Goal: Information Seeking & Learning: Learn about a topic

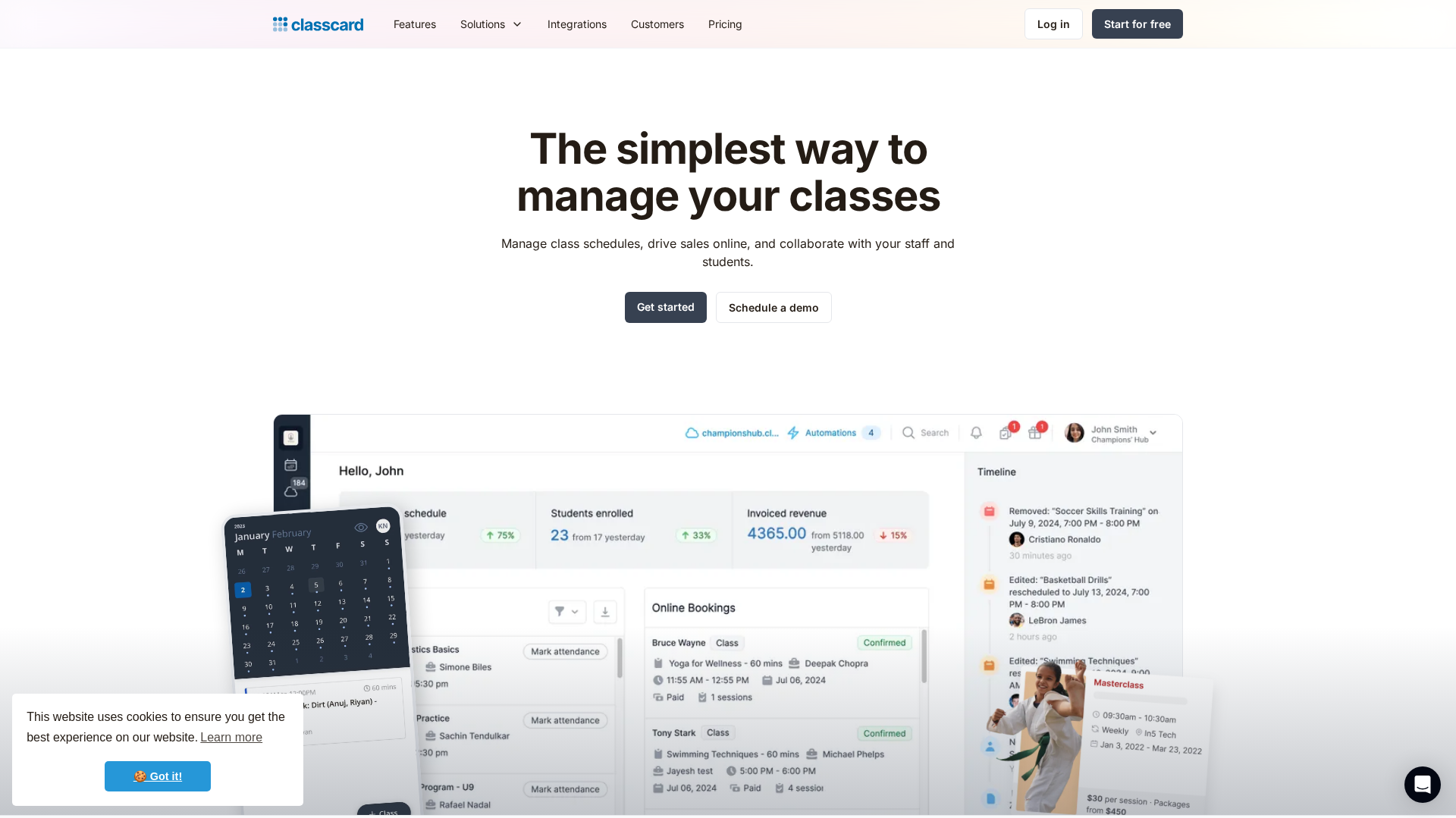
click at [162, 778] on link "🍪 Got it!" at bounding box center [157, 776] width 106 height 30
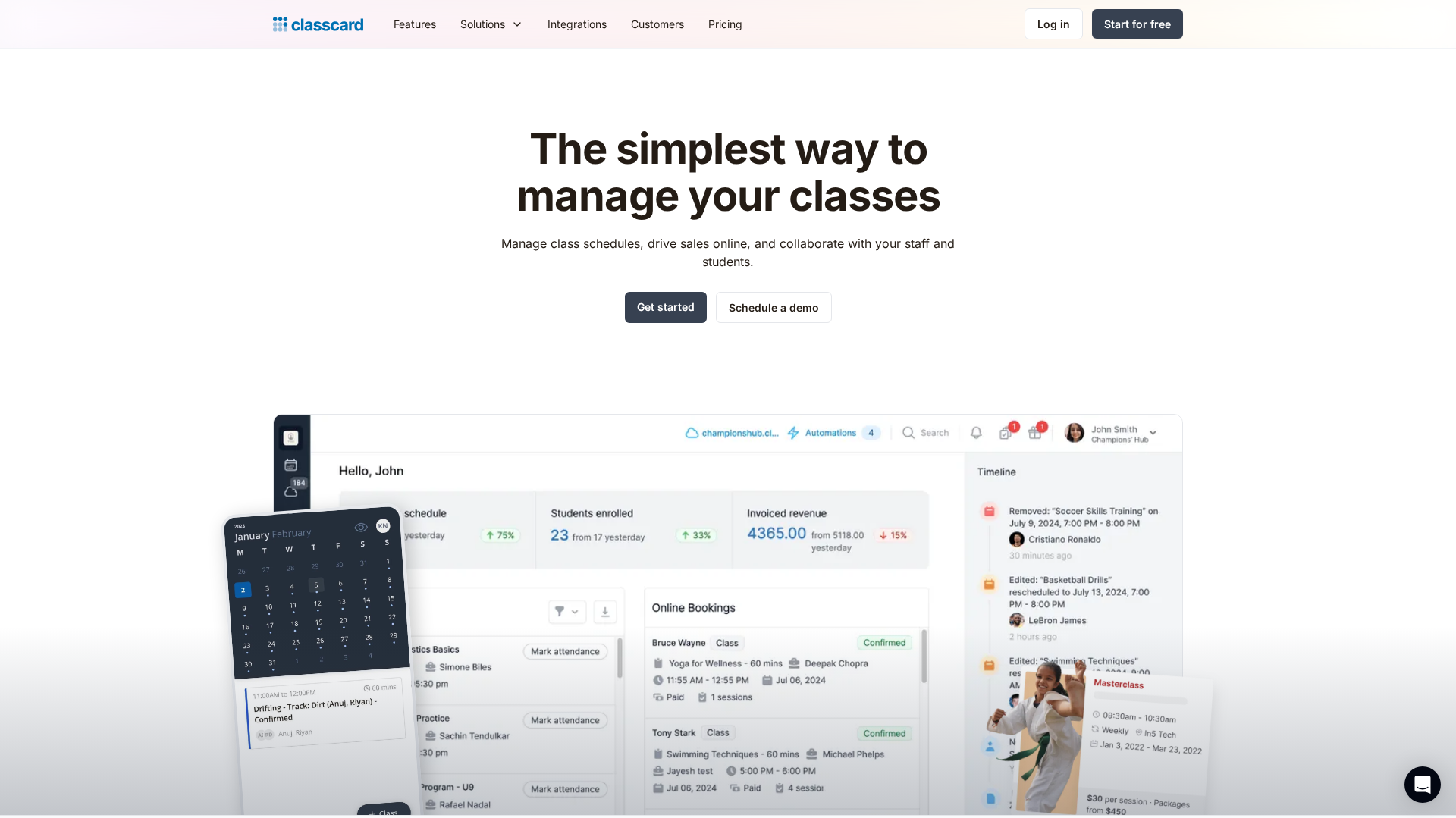
click at [103, 629] on div at bounding box center [728, 668] width 1456 height 294
click at [576, 25] on link "Integrations" at bounding box center [577, 25] width 84 height 34
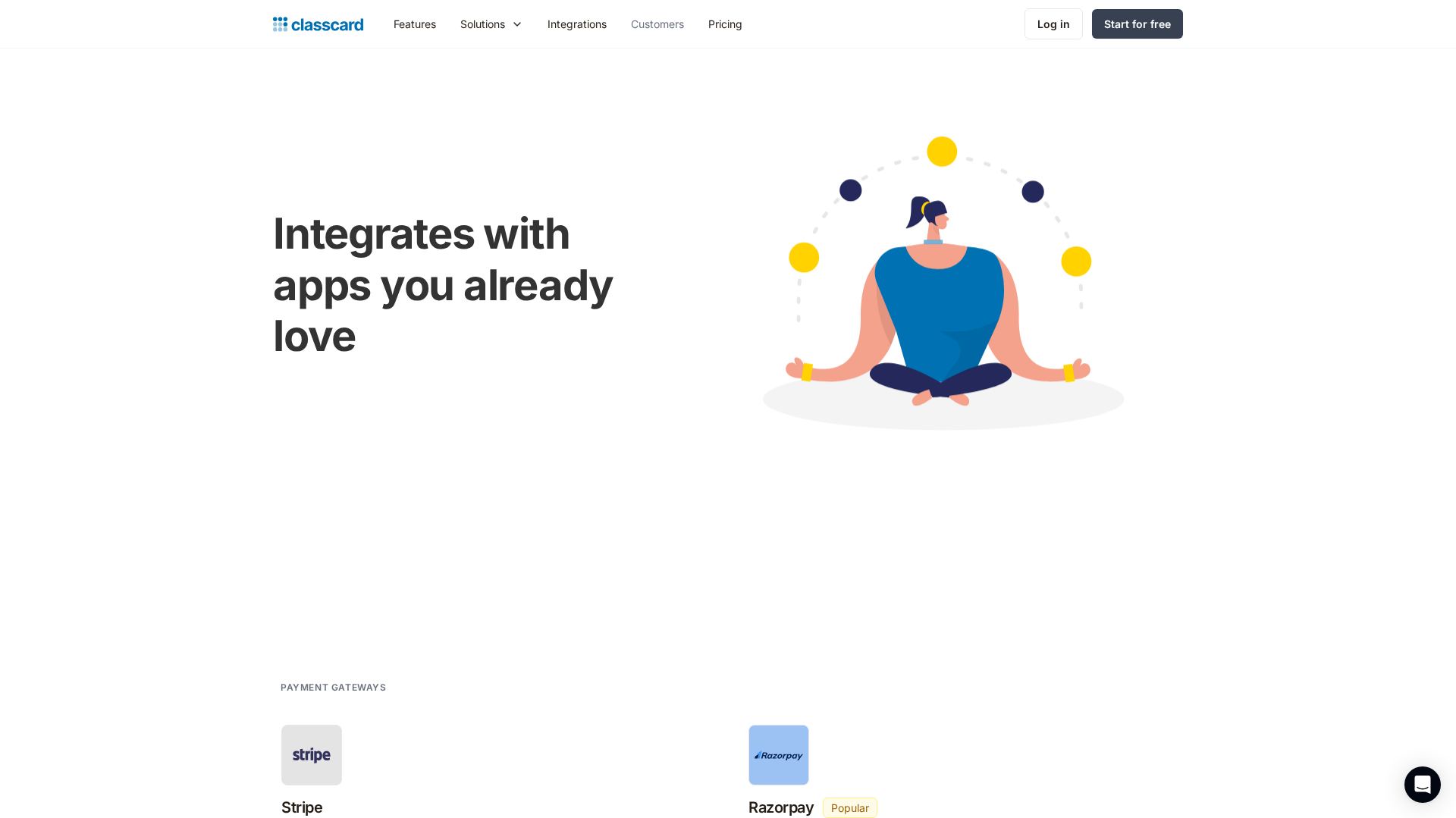
click at [655, 25] on link "Customers" at bounding box center [657, 25] width 77 height 34
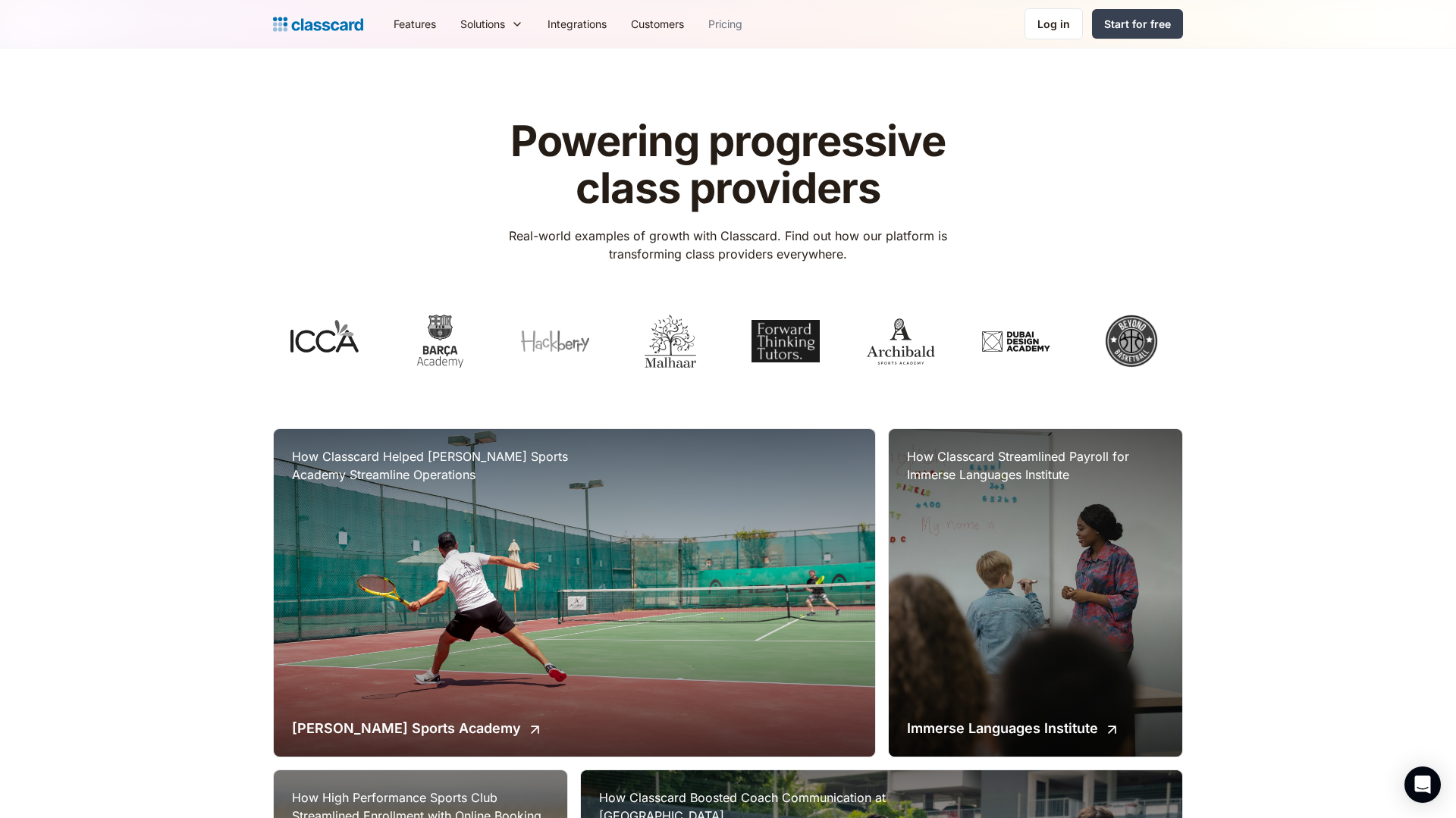
click at [754, 22] on link "Pricing" at bounding box center [725, 25] width 58 height 34
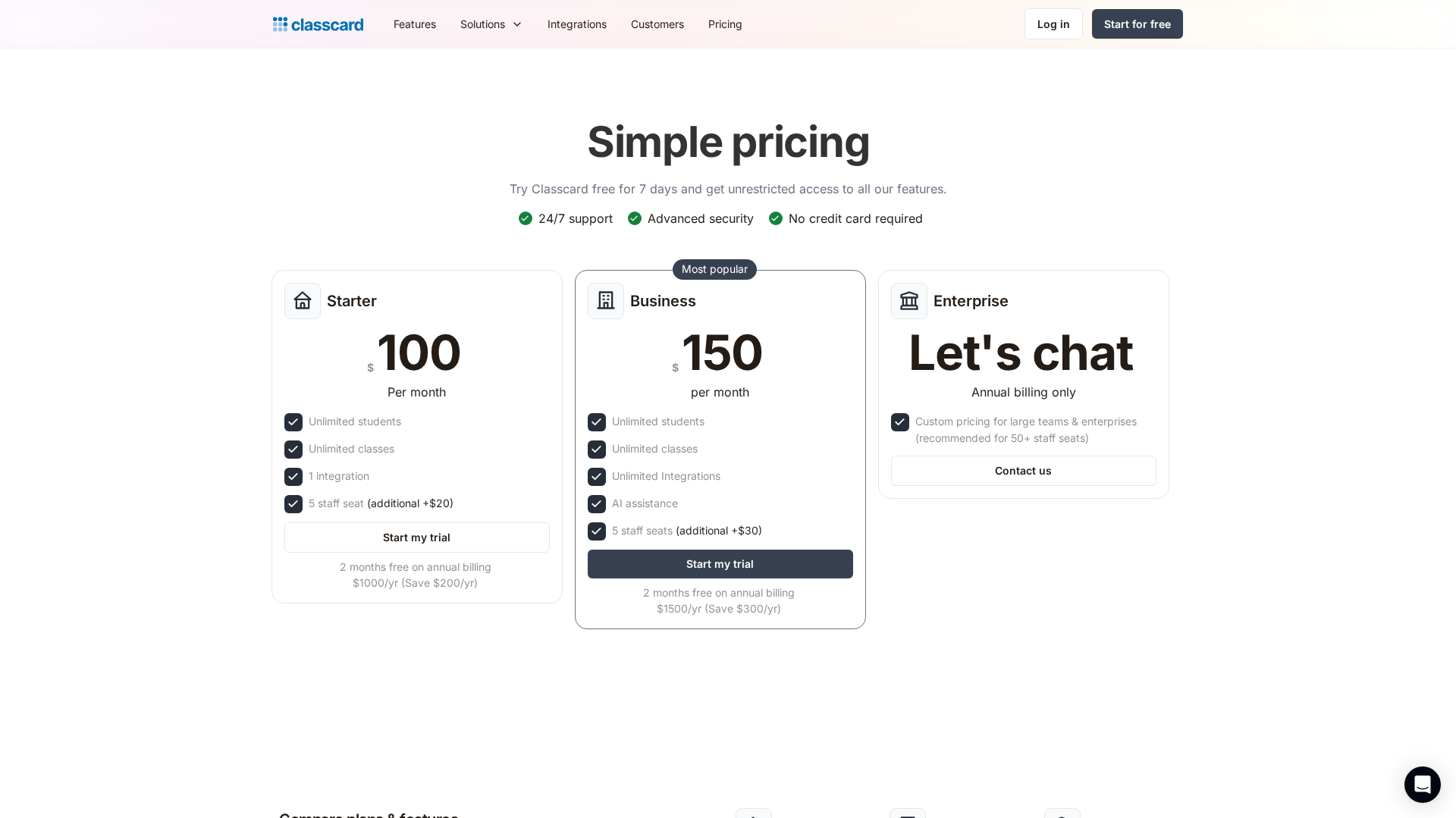
click at [827, 60] on header "Simple pricing Try Classcard free for 7 days and get unrestricted access to all…" at bounding box center [728, 384] width 1456 height 672
click at [421, 21] on link "Features" at bounding box center [415, 25] width 67 height 34
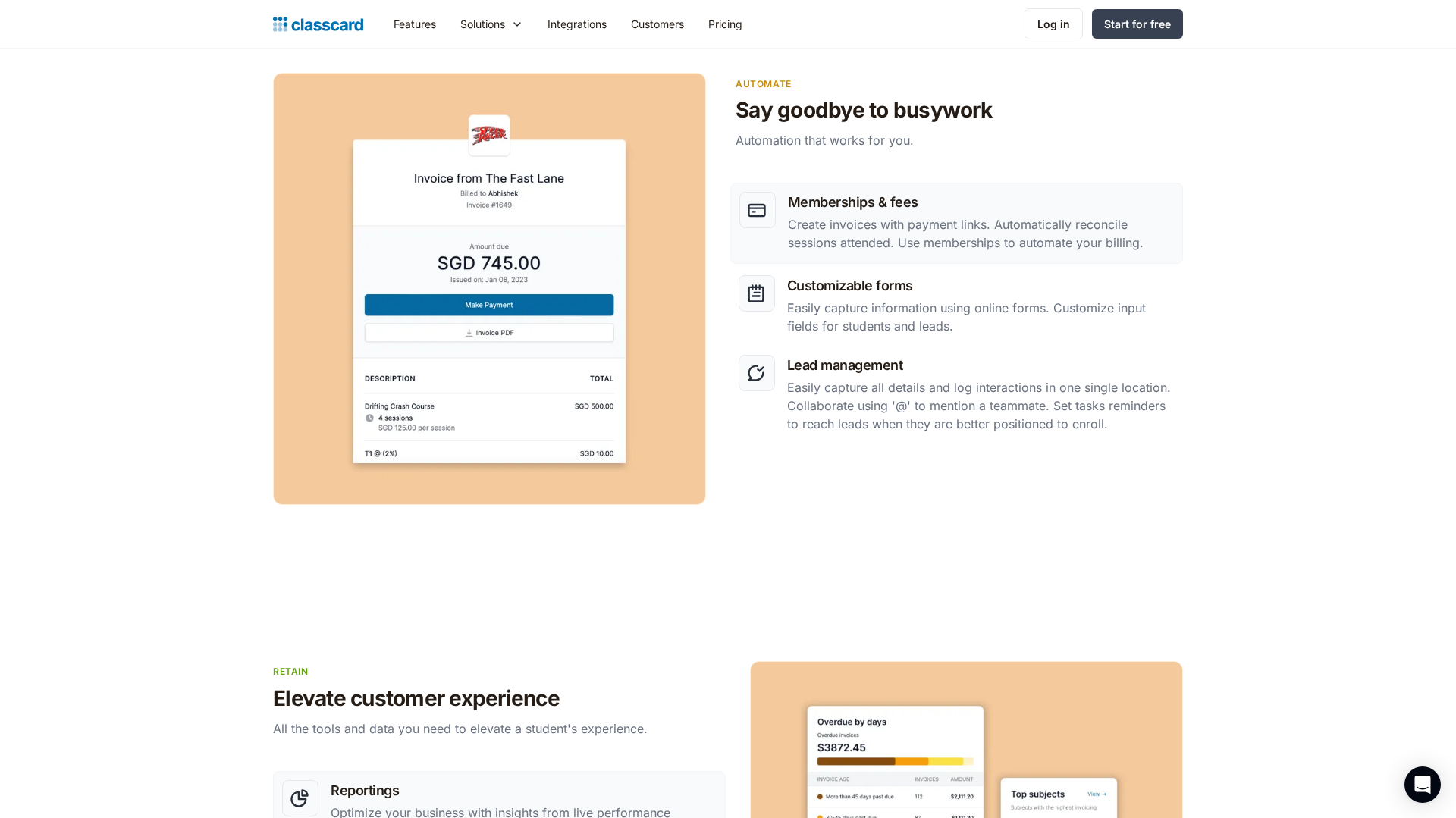
scroll to position [1883, 0]
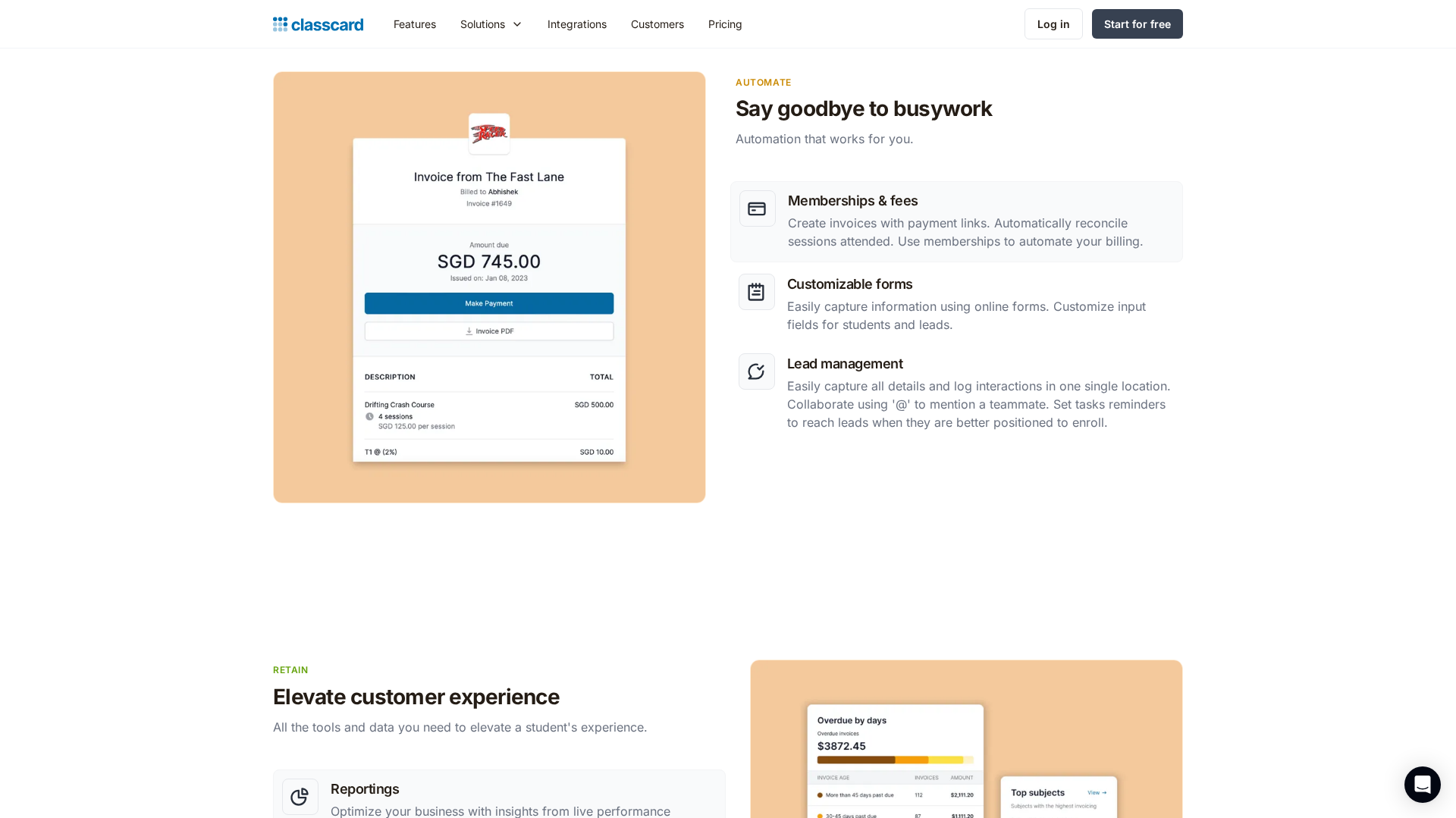
click at [1312, 142] on section "Automate Say goodbye to busywork Automation that works for you. Memberships & f…" at bounding box center [728, 293] width 1456 height 588
click at [894, 218] on p "Create invoices with payment links. Automatically reconcile sessions attended. …" at bounding box center [980, 232] width 386 height 36
click at [885, 281] on h3 "Customizable forms" at bounding box center [980, 284] width 388 height 21
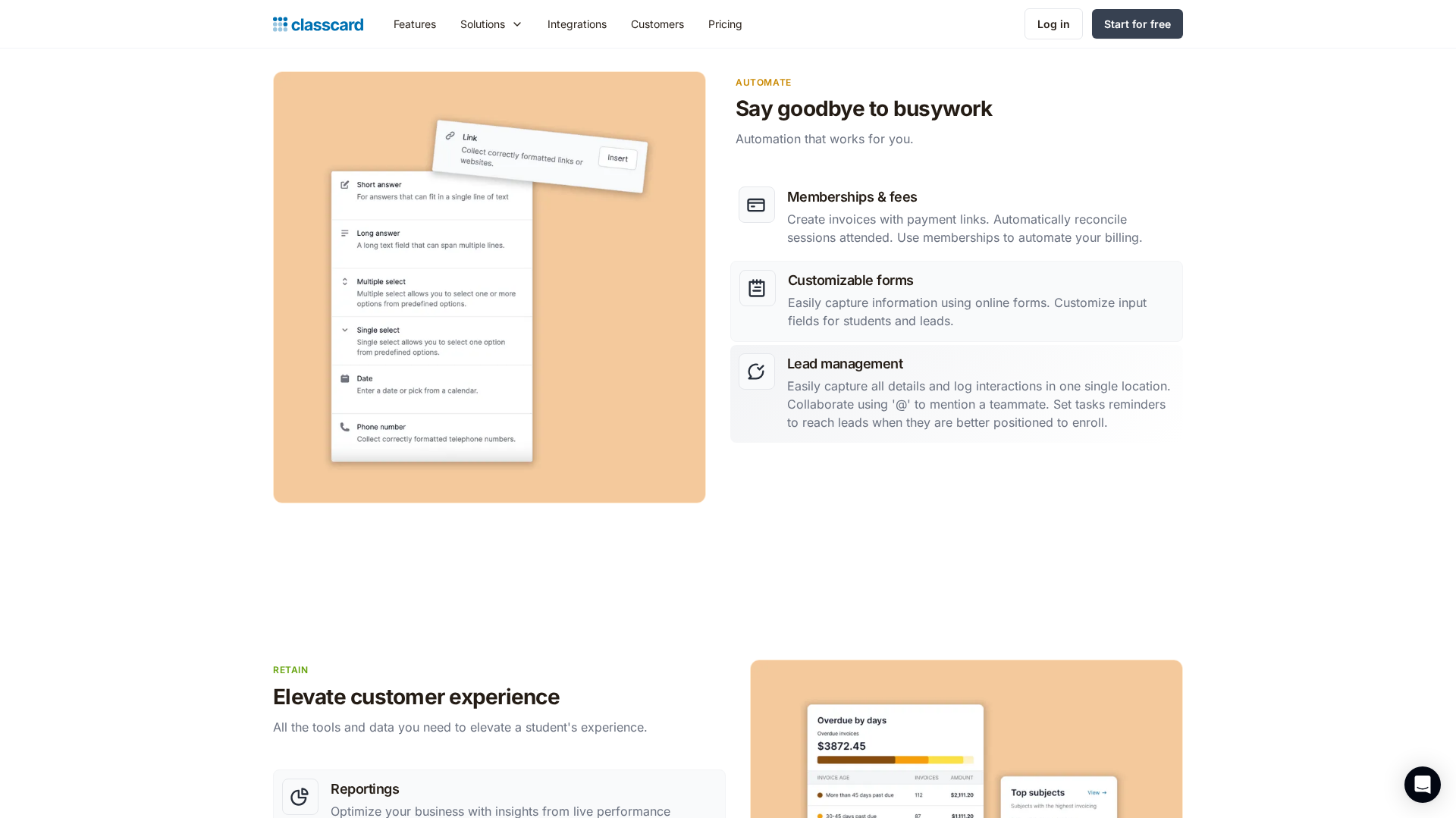
click at [880, 386] on p "Easily capture all details and log interactions in one single location. Collabo…" at bounding box center [980, 404] width 388 height 54
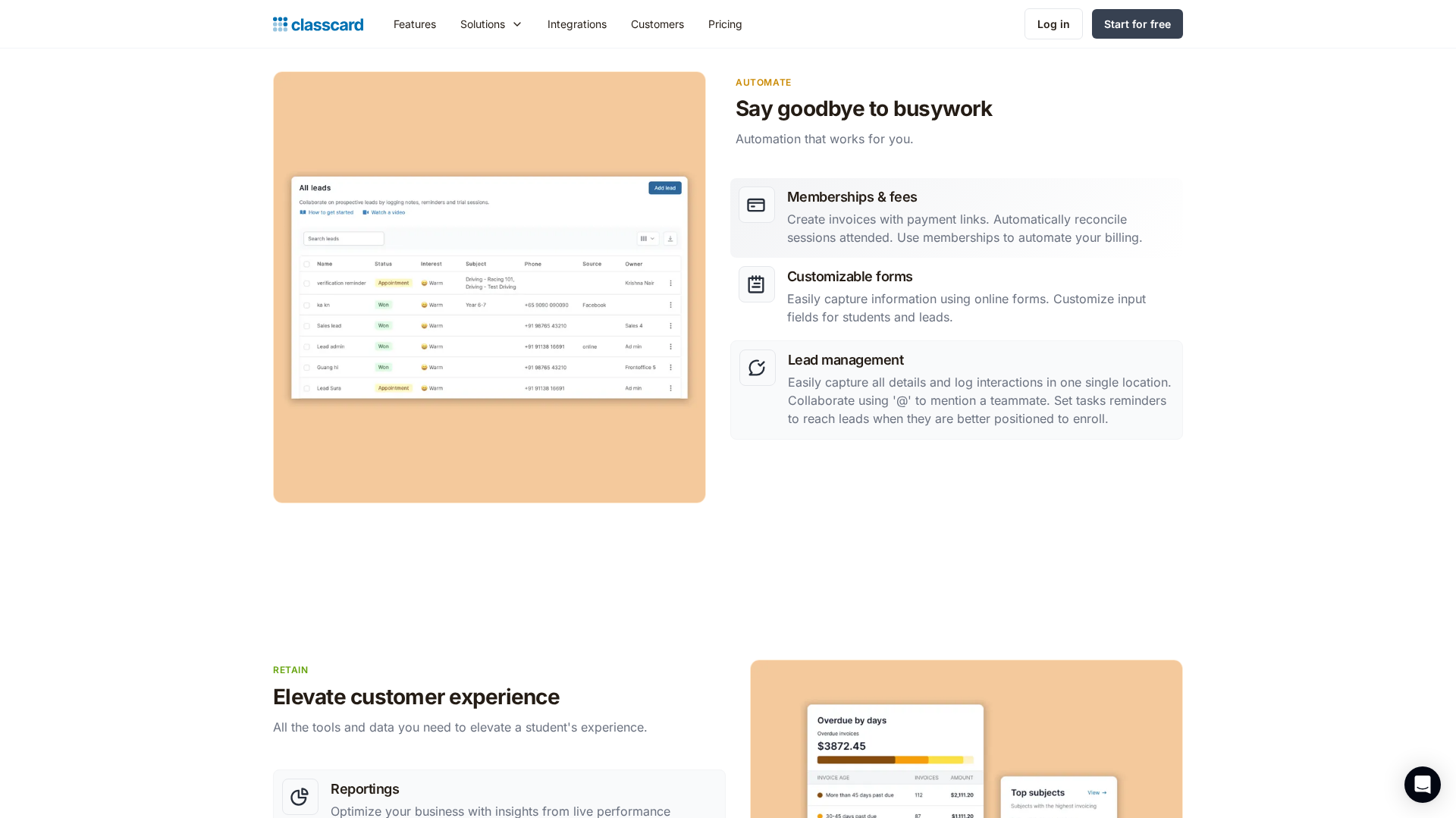
click at [878, 238] on p "Create invoices with payment links. Automatically reconcile sessions attended. …" at bounding box center [980, 228] width 388 height 36
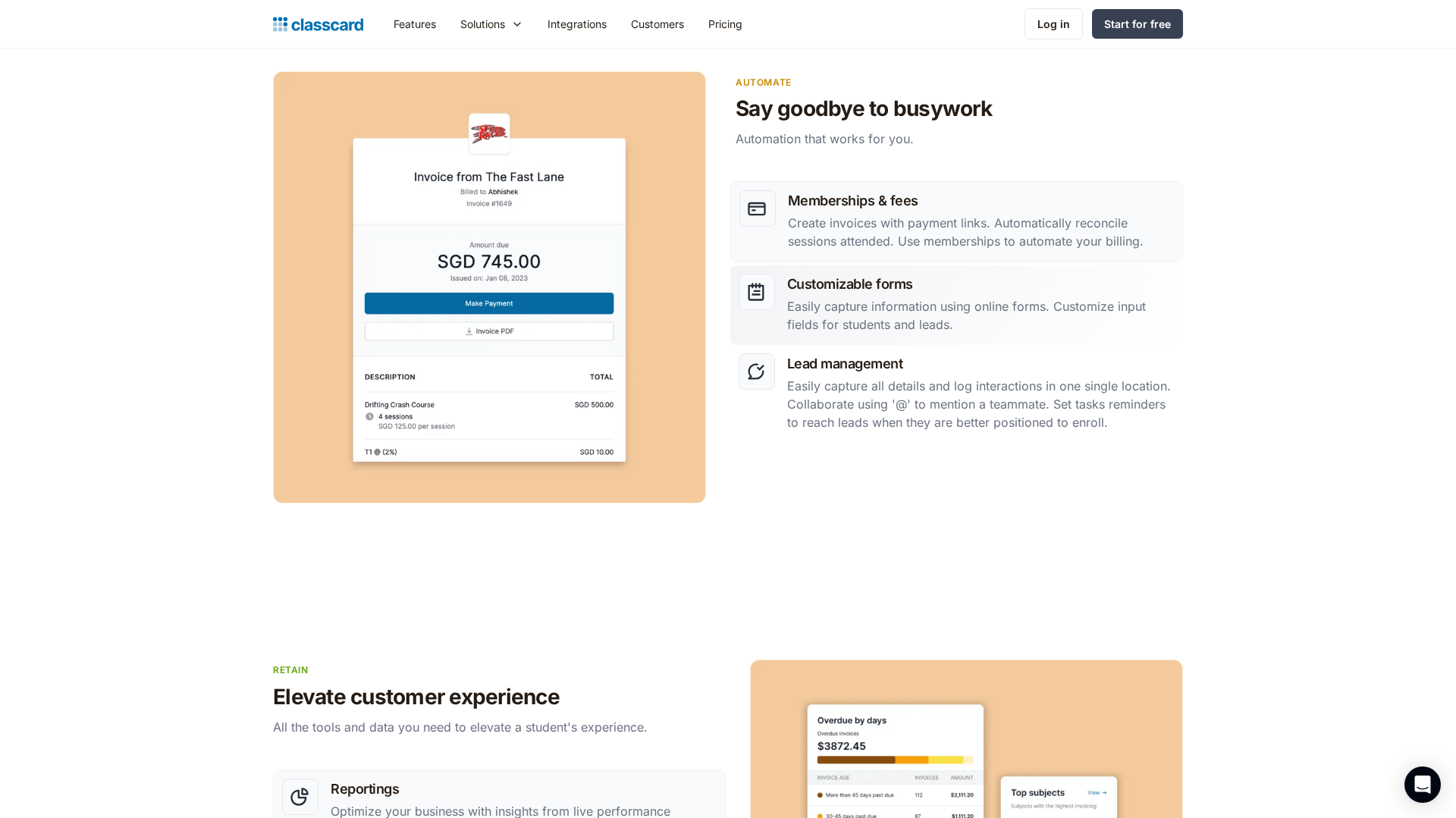
click at [873, 288] on h3 "Customizable forms" at bounding box center [980, 284] width 388 height 21
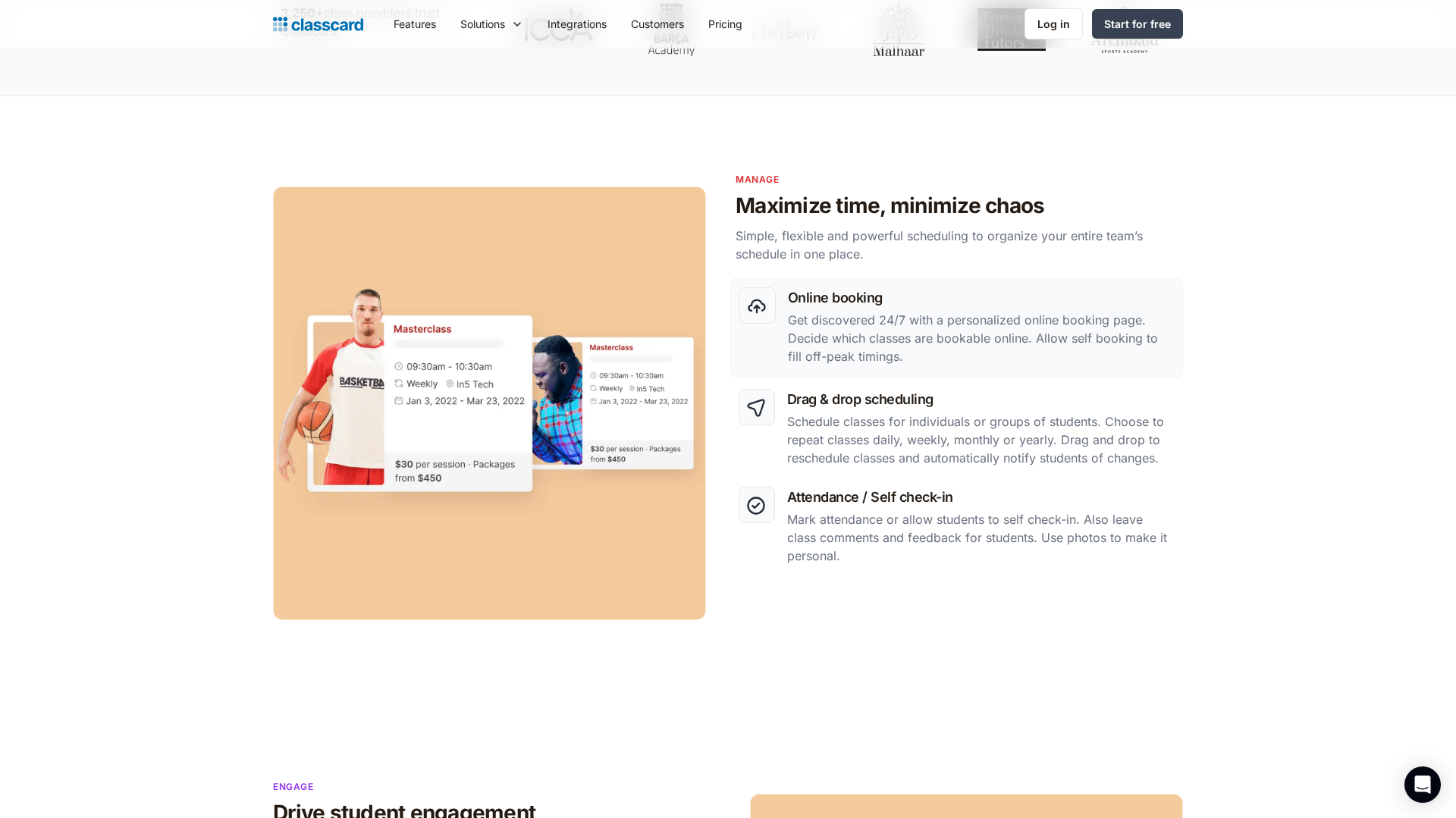
scroll to position [573, 0]
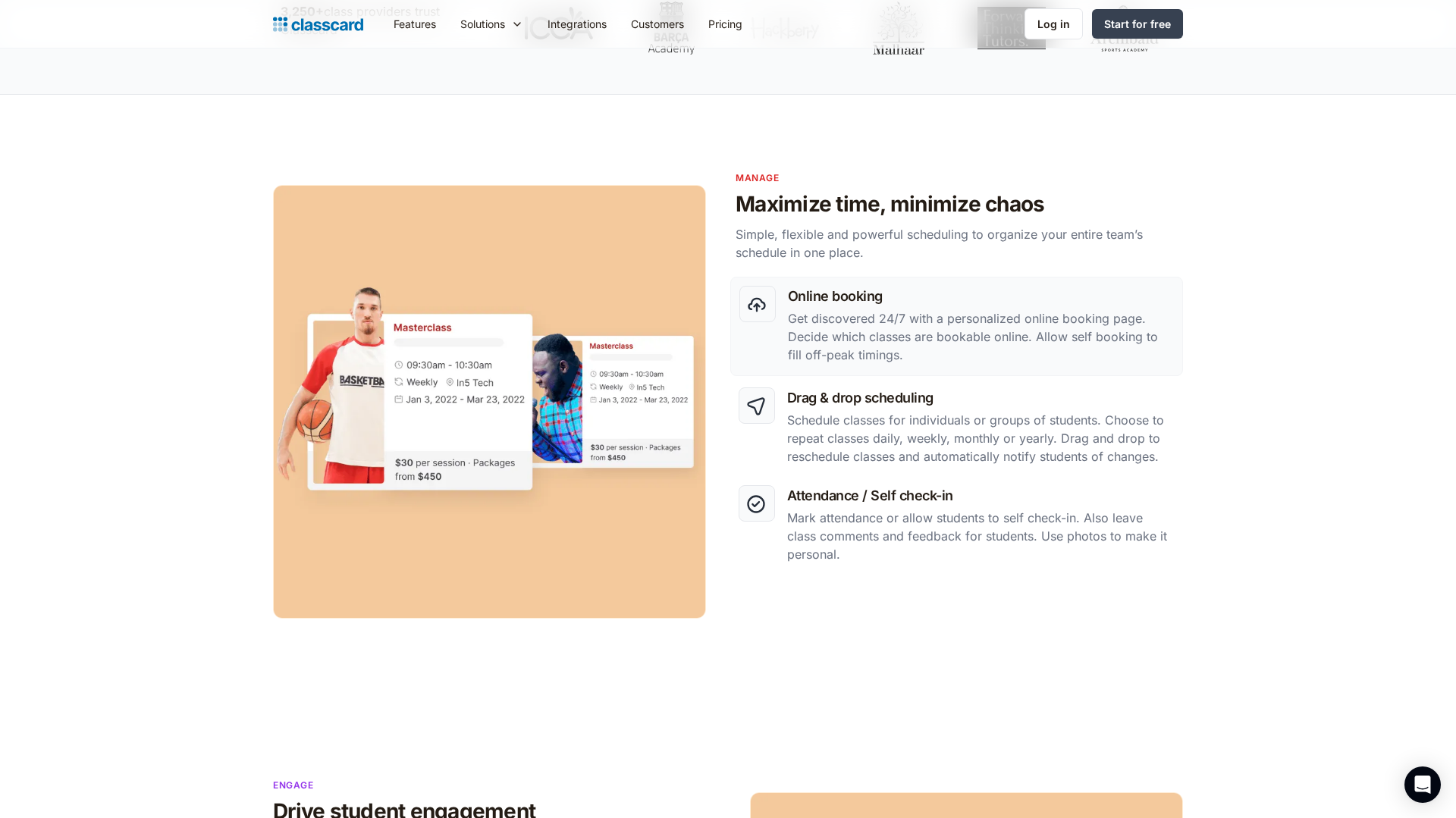
click at [882, 301] on h3 "Online booking" at bounding box center [980, 296] width 386 height 21
click at [880, 408] on h3 "Drag & drop scheduling" at bounding box center [980, 398] width 388 height 21
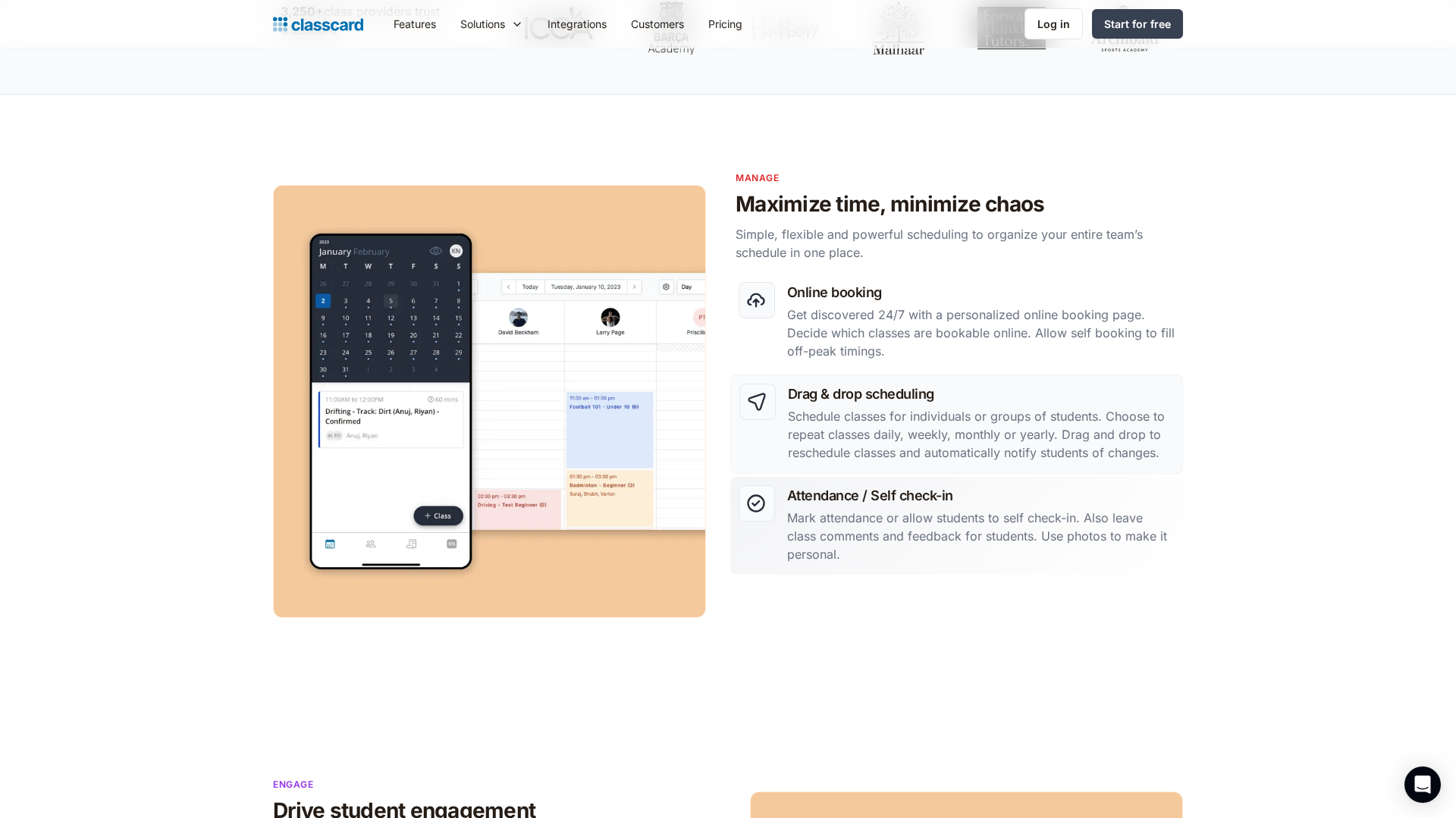
click at [868, 508] on div "Attendance / Self check-in Mark attendance or allow students to self check-in. …" at bounding box center [980, 526] width 388 height 81
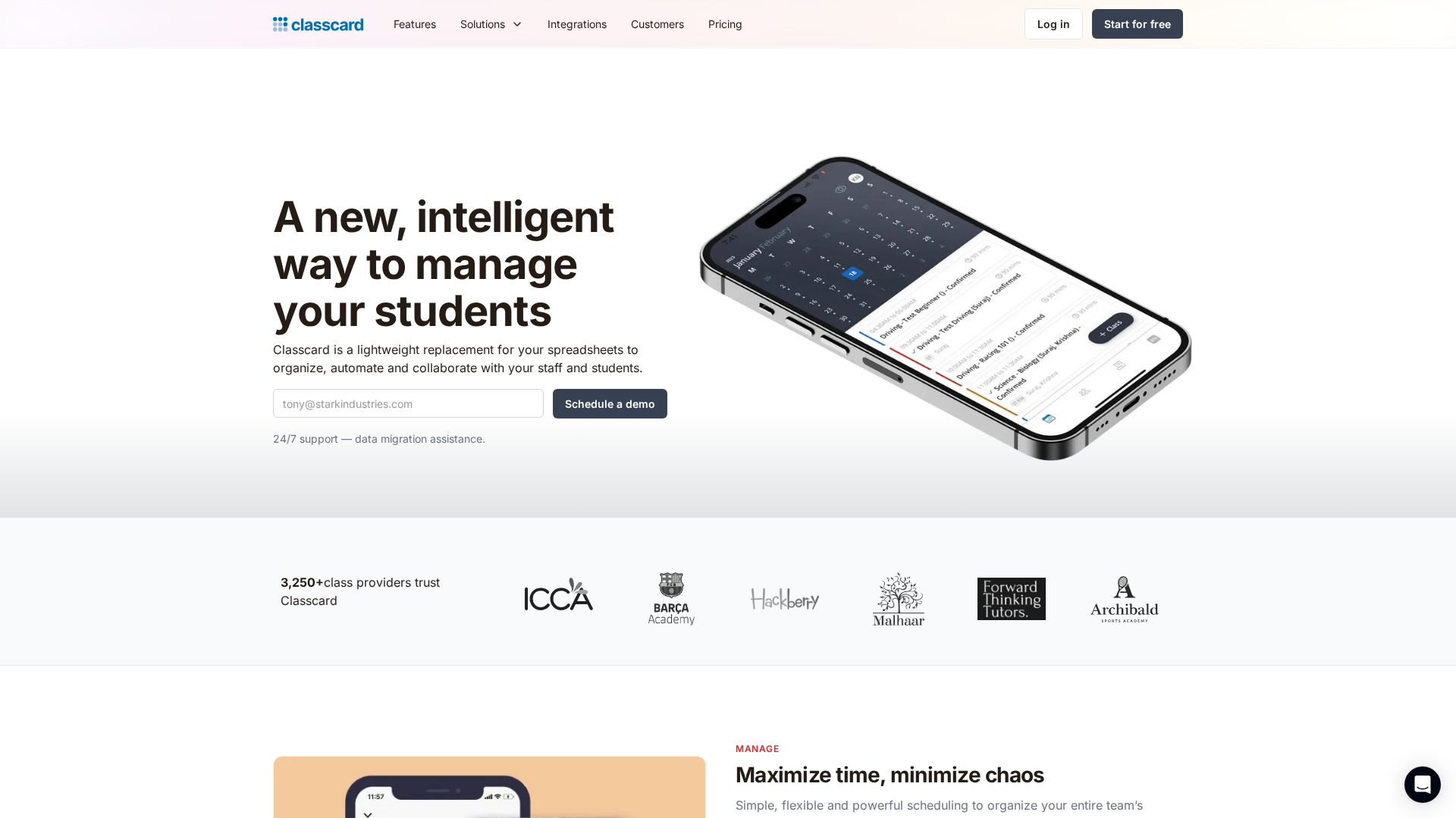
scroll to position [0, 0]
